Goal: Find specific page/section: Find specific page/section

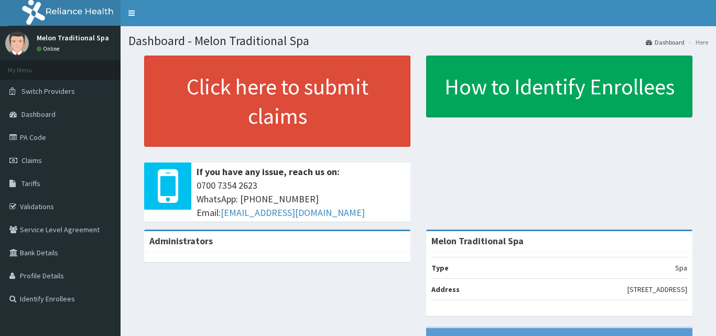
scroll to position [53, 0]
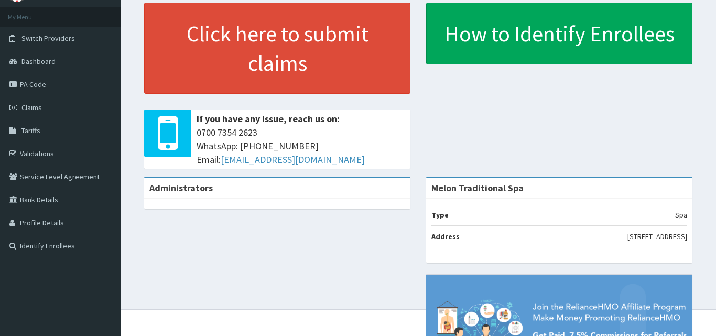
drag, startPoint x: 0, startPoint y: 0, endPoint x: 690, endPoint y: 48, distance: 692.0
click at [690, 48] on div "How to Identify Enrollees" at bounding box center [559, 34] width 282 height 62
click at [68, 245] on link "Identify Enrollees" at bounding box center [60, 245] width 121 height 23
click at [57, 251] on link "Identify Enrollees" at bounding box center [60, 245] width 121 height 23
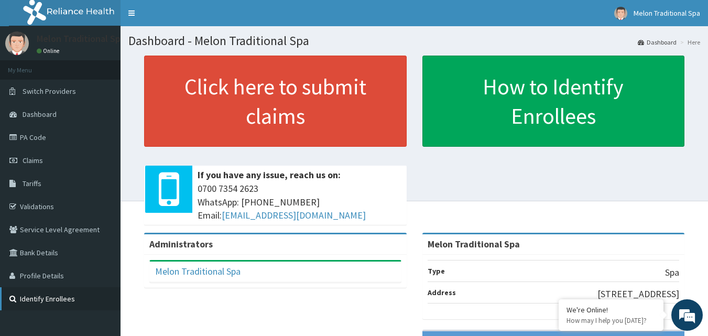
click at [40, 304] on link "Identify Enrollees" at bounding box center [60, 298] width 121 height 23
